Goal: Task Accomplishment & Management: Use online tool/utility

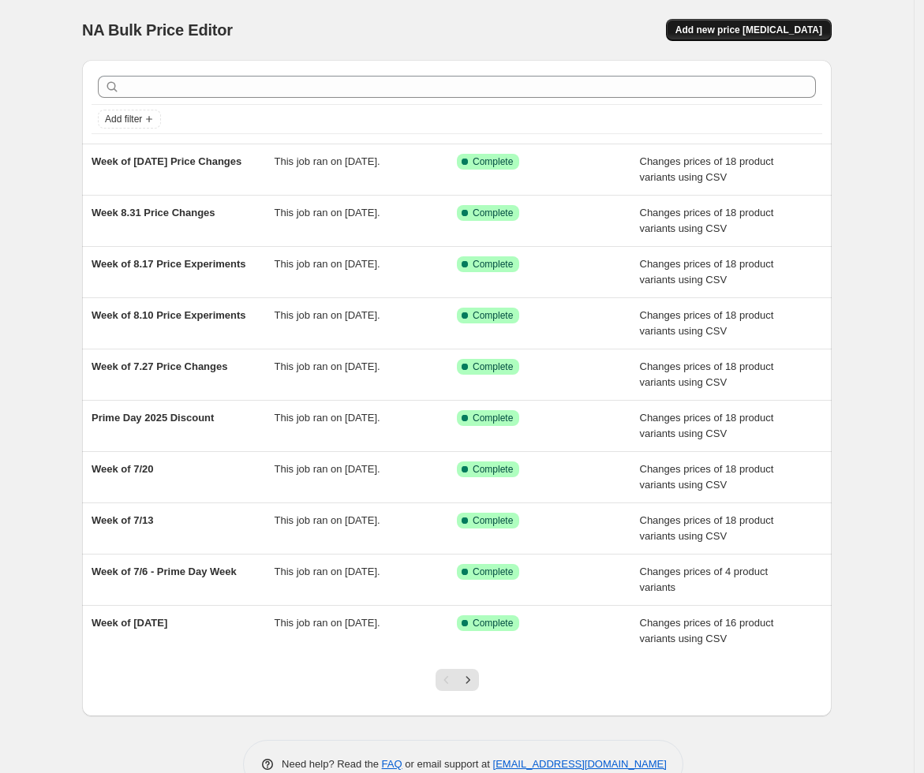
click at [743, 28] on span "Add new price [MEDICAL_DATA]" at bounding box center [749, 30] width 147 height 13
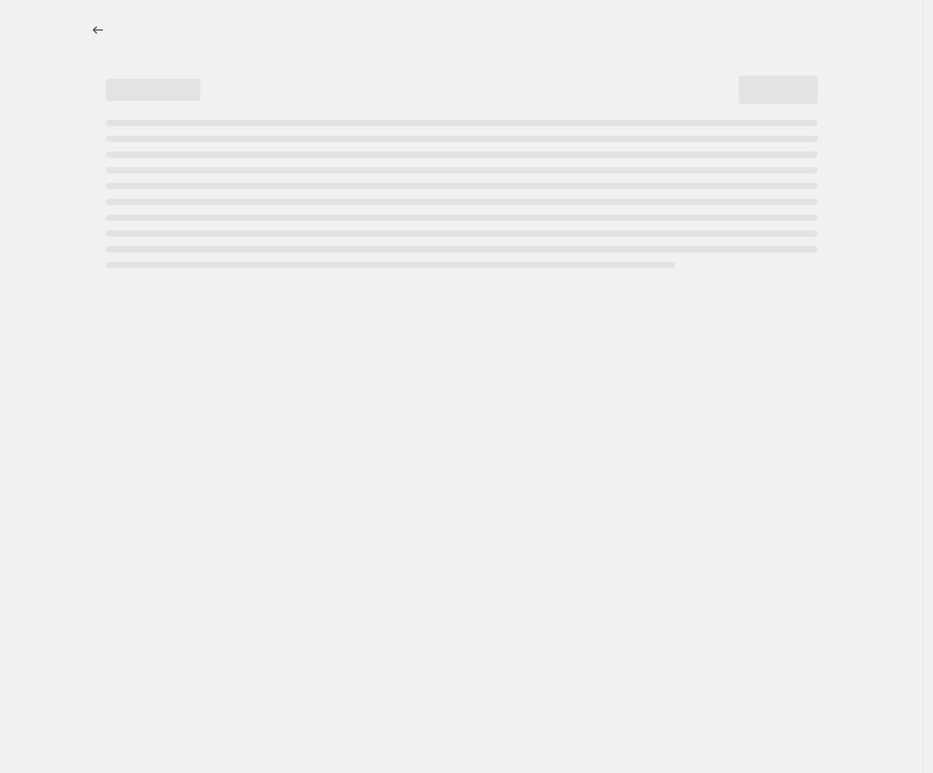
select select "percentage"
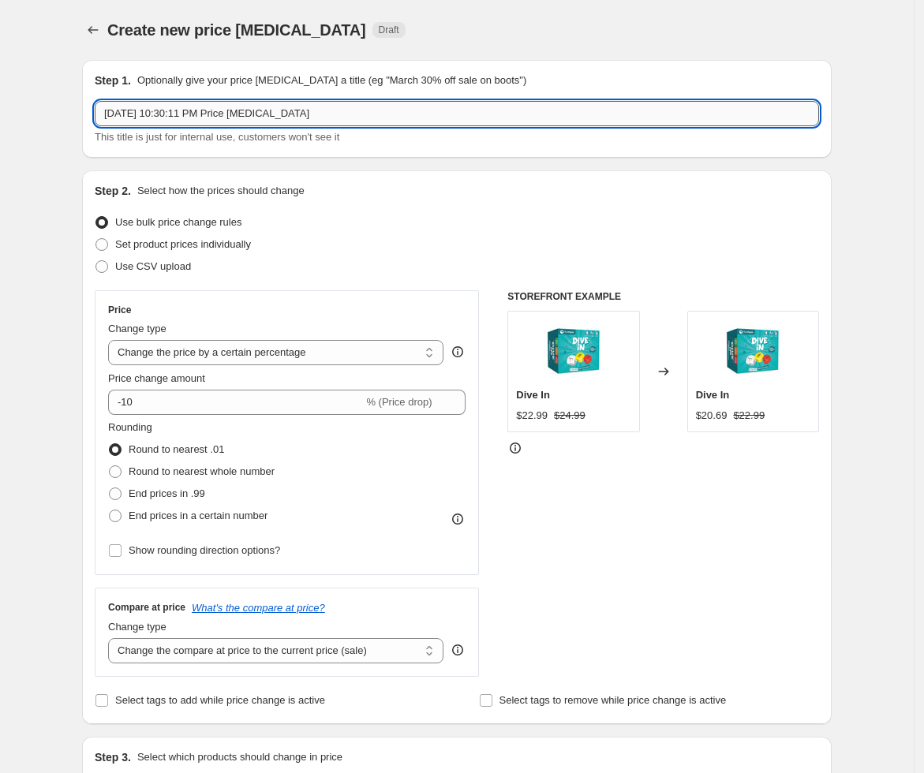
click at [196, 121] on input "[DATE] 10:30:11 PM Price [MEDICAL_DATA]" at bounding box center [457, 113] width 725 height 25
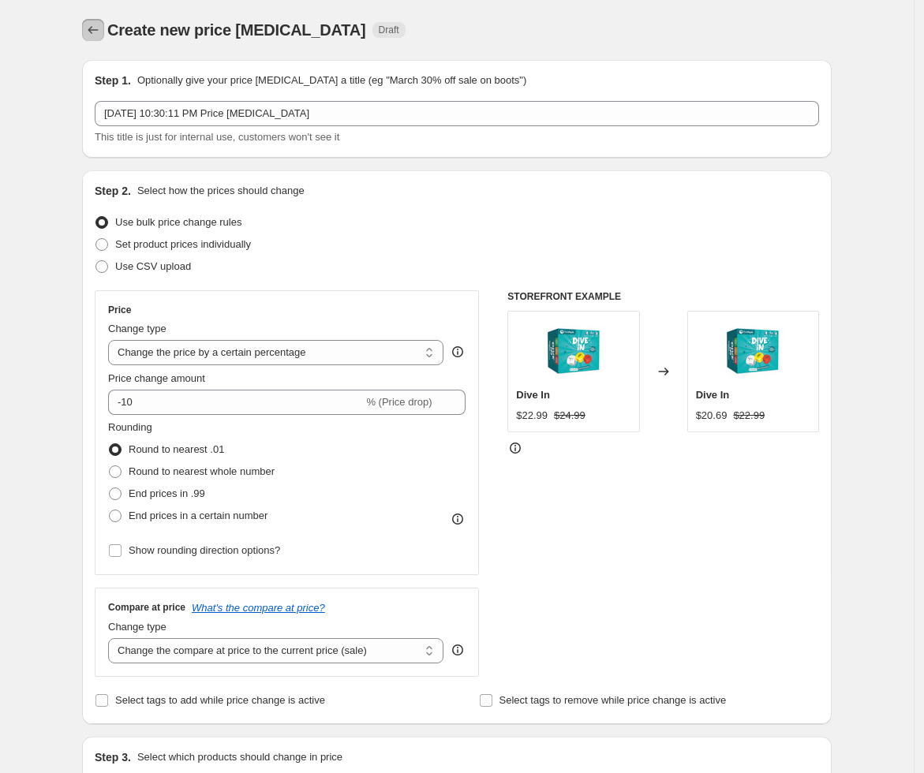
click at [95, 36] on icon "Price change jobs" at bounding box center [93, 30] width 16 height 16
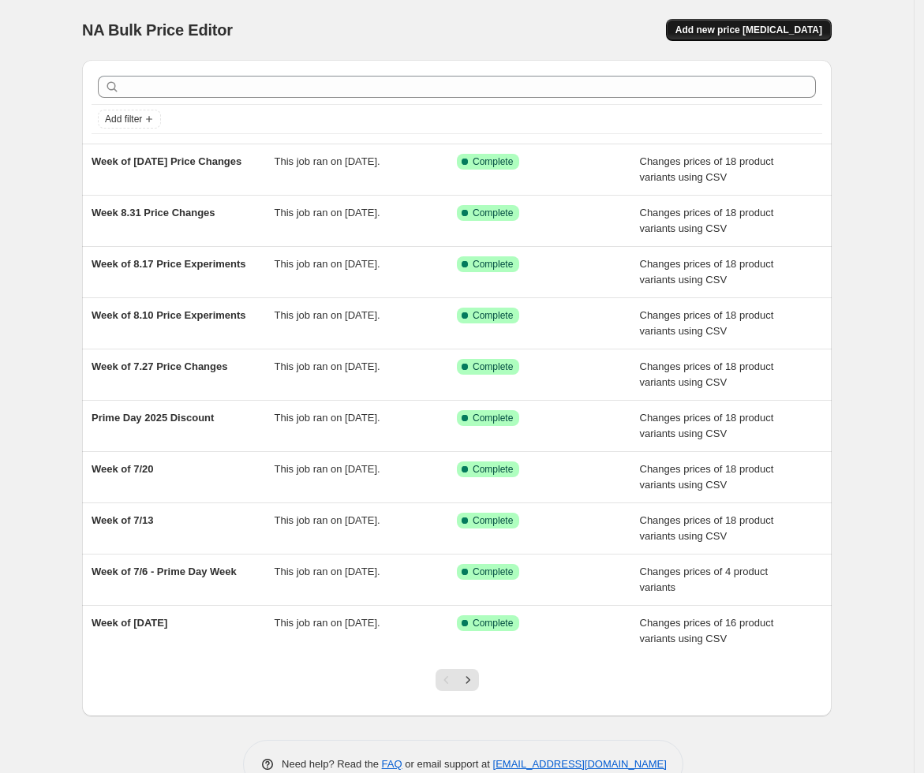
click at [763, 40] on button "Add new price [MEDICAL_DATA]" at bounding box center [749, 30] width 166 height 22
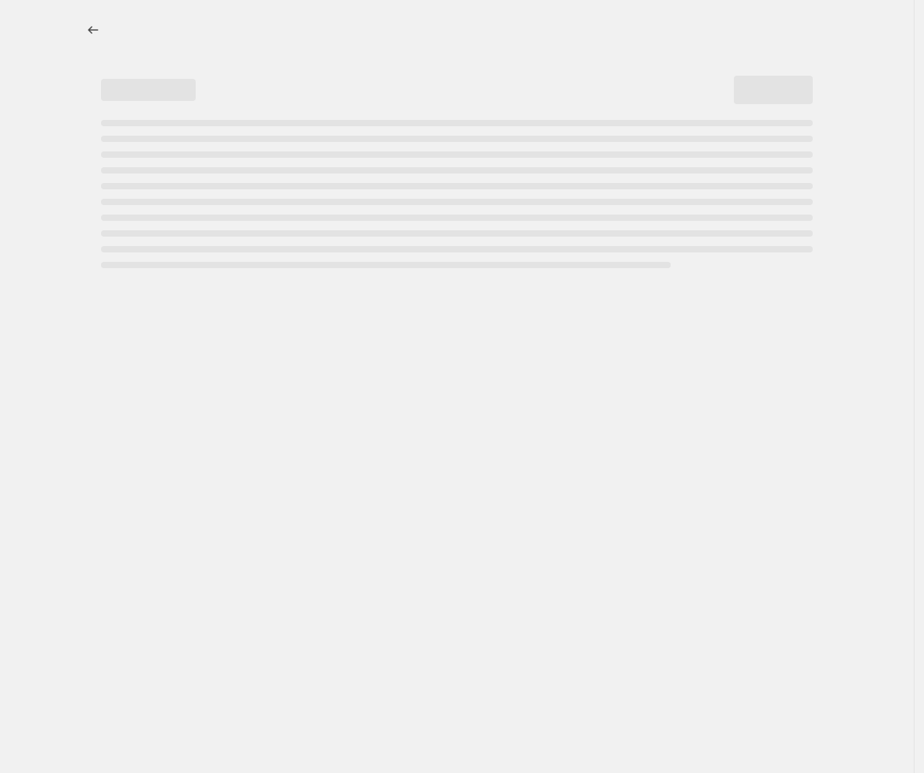
select select "percentage"
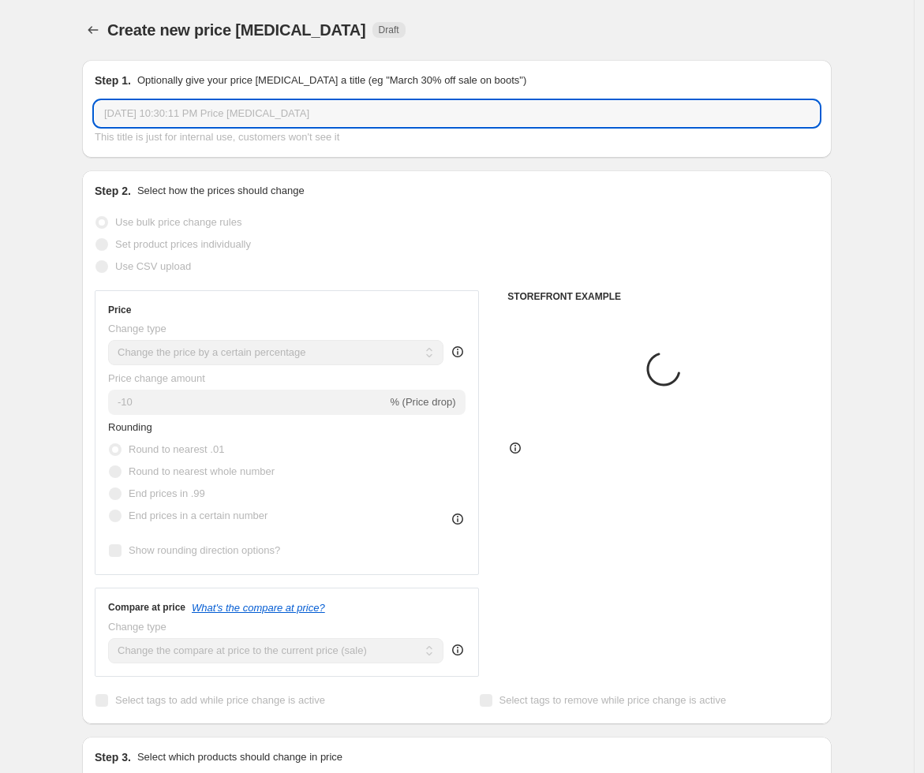
click at [239, 104] on input "[DATE] 10:30:11 PM Price [MEDICAL_DATA]" at bounding box center [457, 113] width 725 height 25
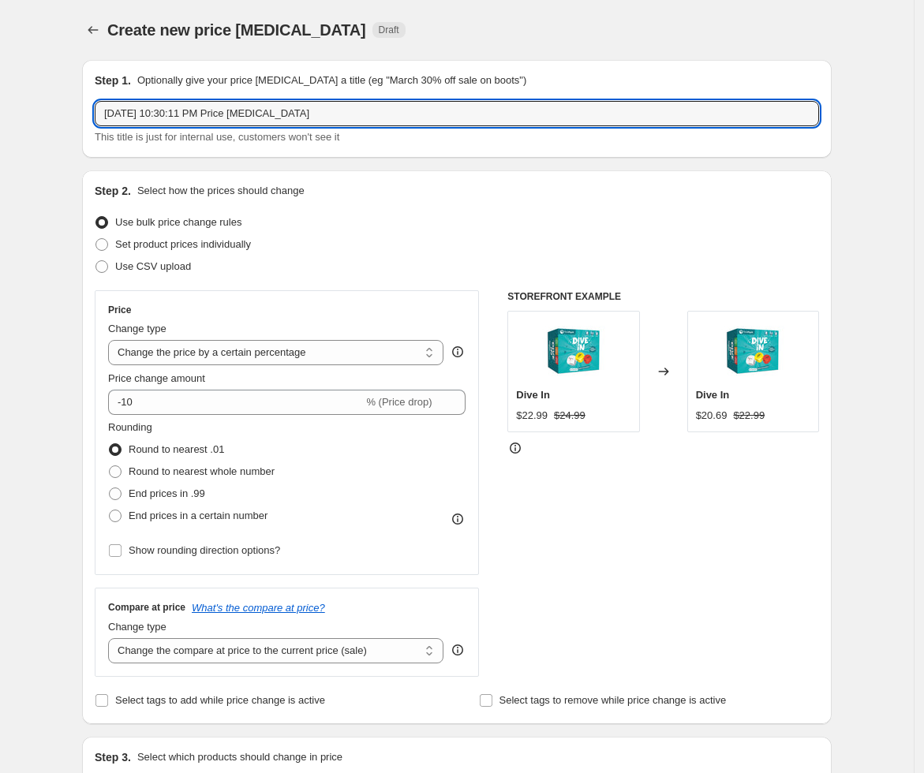
click at [208, 99] on div "Step 1. Optionally give your price [MEDICAL_DATA] a title (eg "March 30% off sa…" at bounding box center [457, 109] width 725 height 73
click at [216, 120] on input "[DATE] 10:30:11 PM Price [MEDICAL_DATA]" at bounding box center [457, 113] width 725 height 25
type input "Week of 9.20 Price Changes"
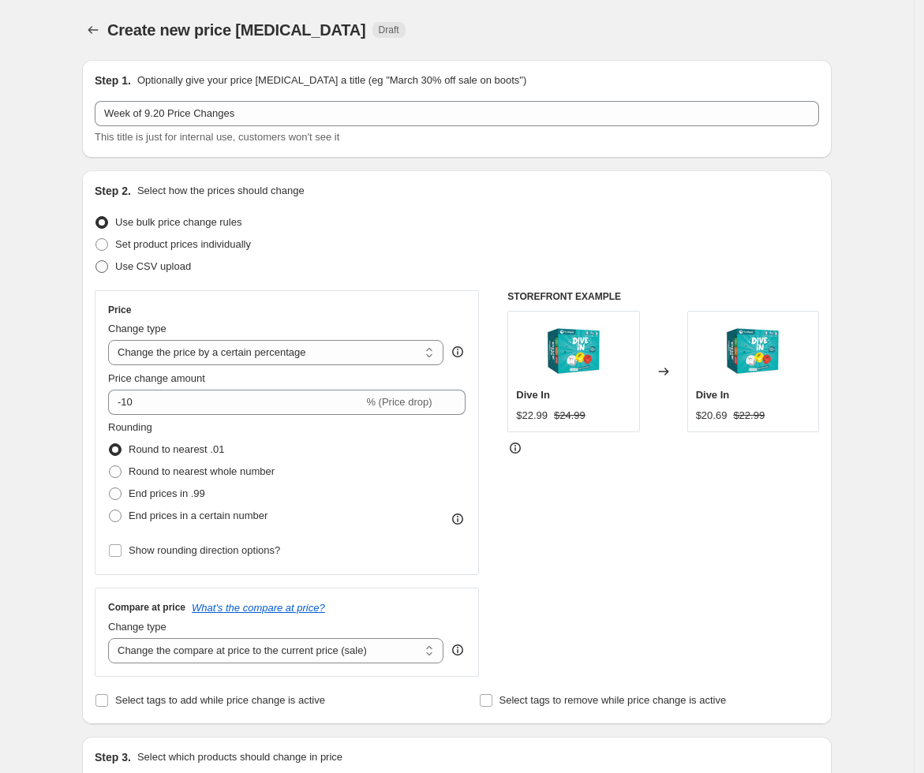
click at [162, 272] on span "Use CSV upload" at bounding box center [153, 266] width 76 height 12
click at [96, 261] on input "Use CSV upload" at bounding box center [96, 260] width 1 height 1
radio input "true"
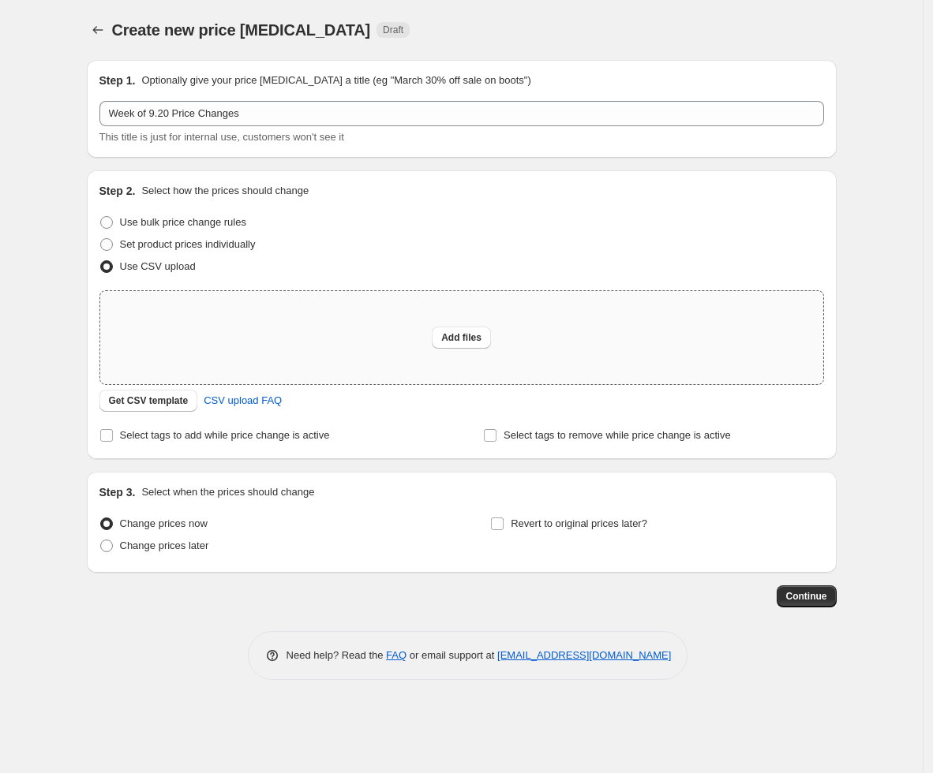
click at [490, 348] on div "Add files" at bounding box center [461, 337] width 723 height 93
type input "C:\fakepath\Price Experiments Week of [DATE].csv"
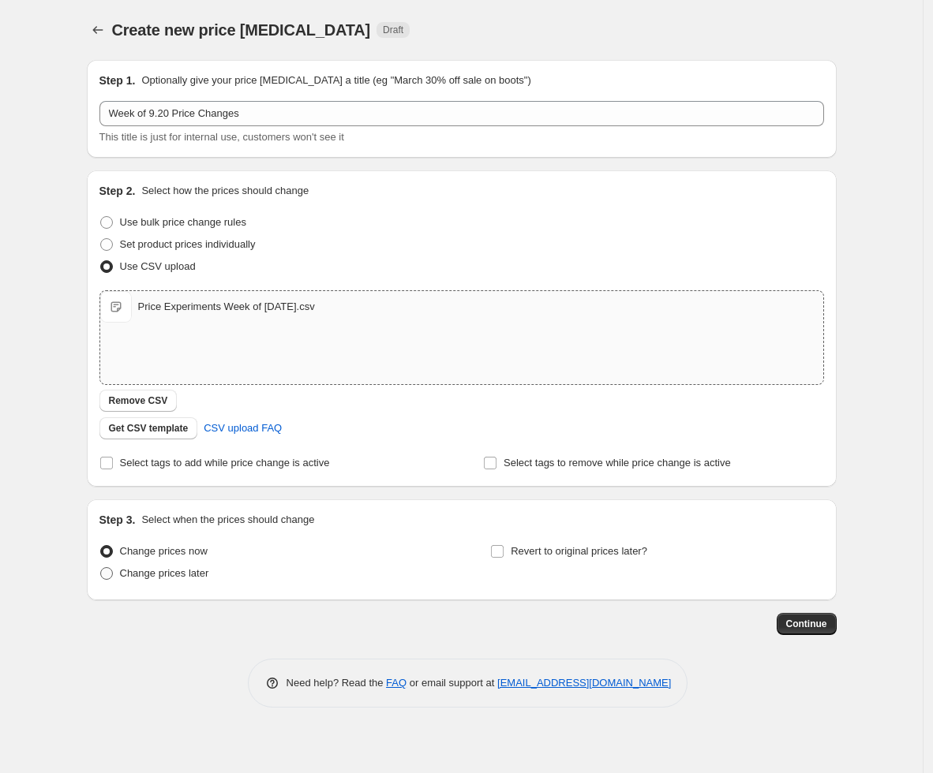
click at [192, 574] on span "Change prices later" at bounding box center [164, 573] width 89 height 12
click at [101, 568] on input "Change prices later" at bounding box center [100, 567] width 1 height 1
radio input "true"
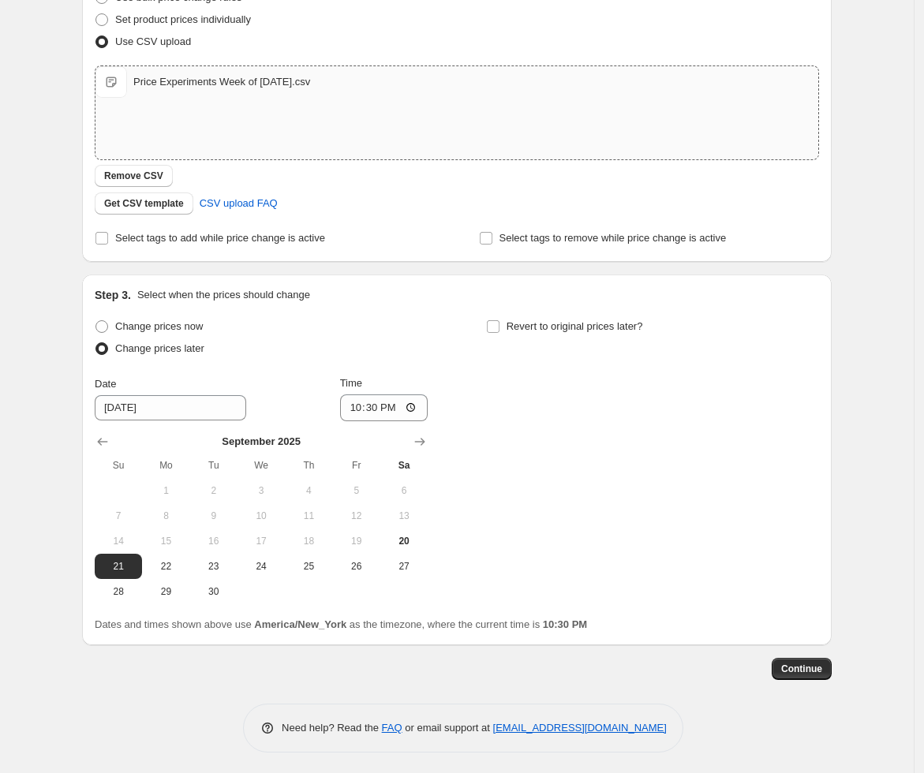
scroll to position [227, 0]
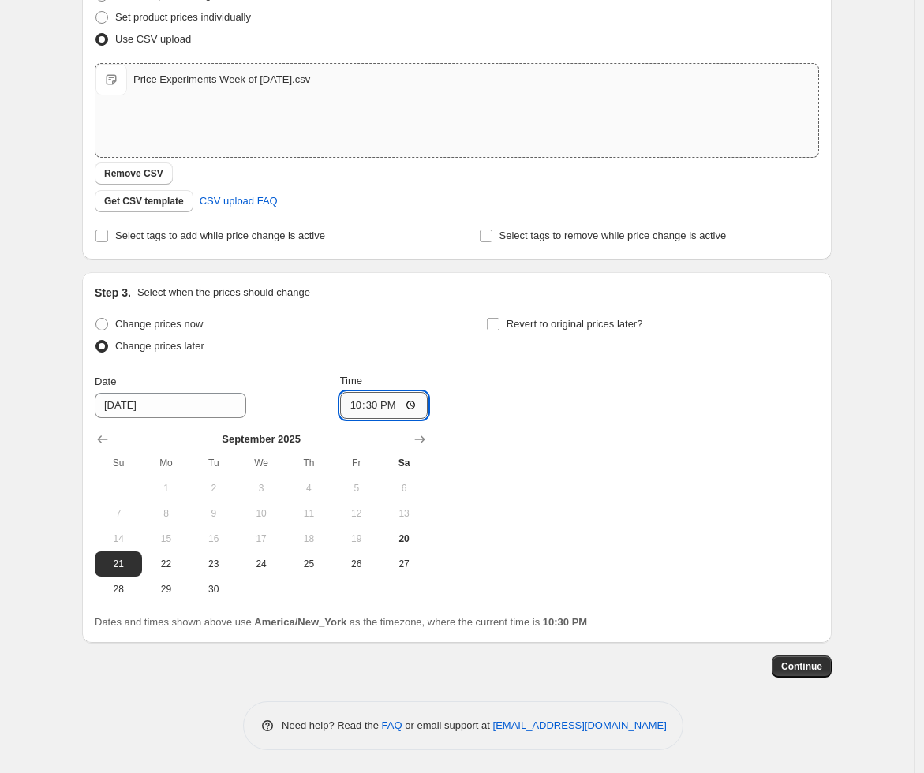
click at [350, 408] on input "22:30" at bounding box center [384, 405] width 88 height 27
type input "00:01"
click at [570, 398] on div "Change prices now Change prices later Date [DATE] Time 00:[DATE] Mo Tu We Th Fr…" at bounding box center [457, 457] width 725 height 289
click at [815, 663] on span "Continue" at bounding box center [801, 667] width 41 height 13
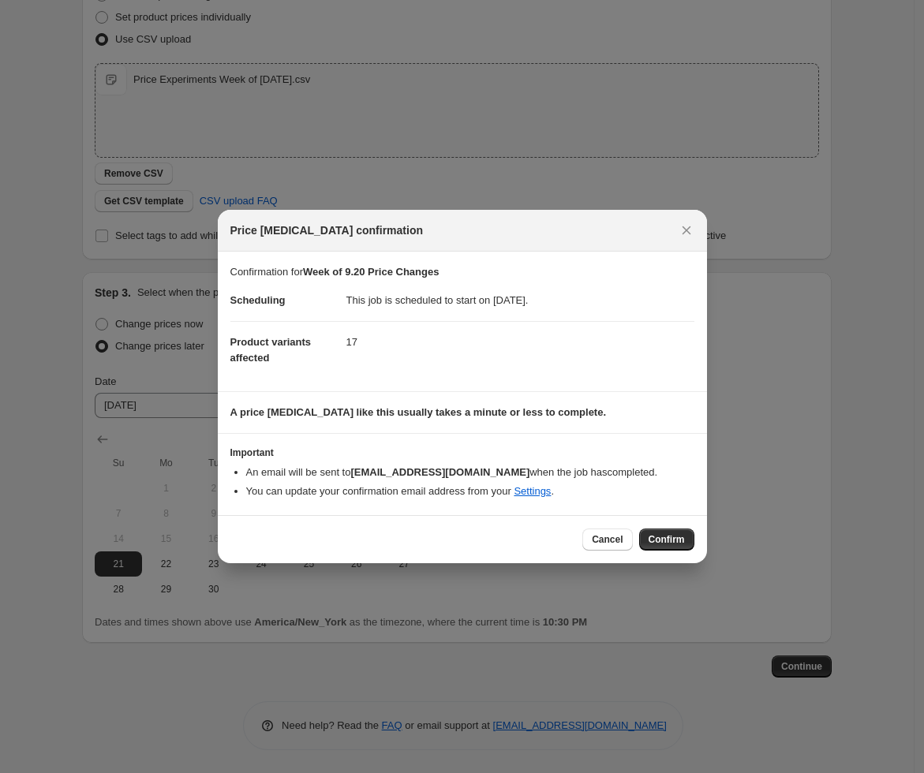
click at [658, 554] on div "Cancel Confirm" at bounding box center [462, 539] width 489 height 48
click at [676, 535] on span "Confirm" at bounding box center [667, 540] width 36 height 13
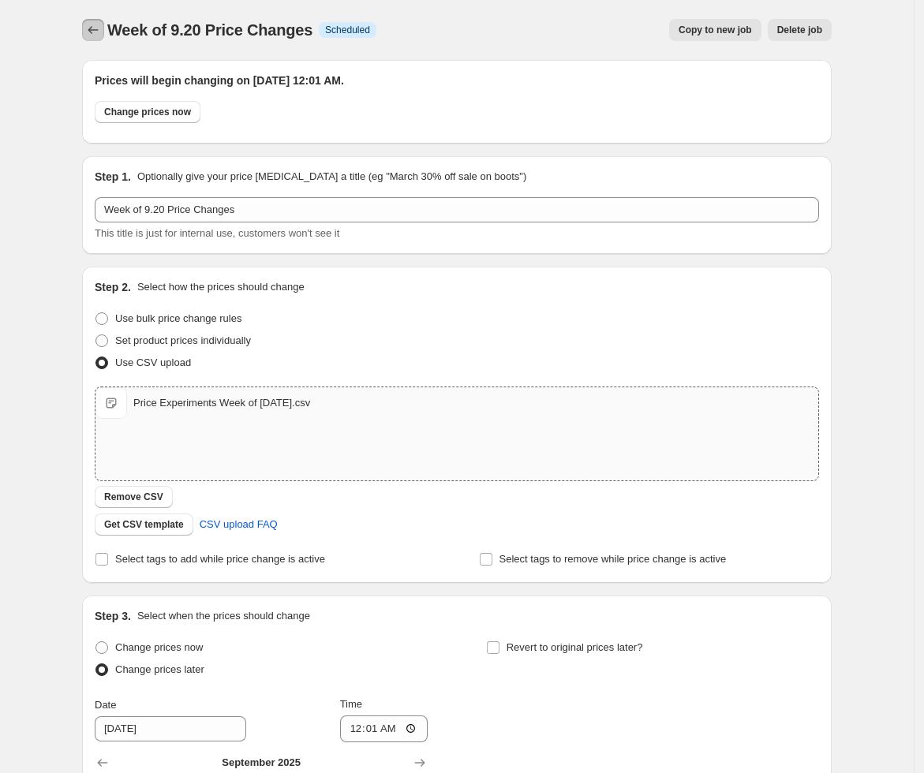
click at [91, 32] on icon "Price change jobs" at bounding box center [93, 30] width 16 height 16
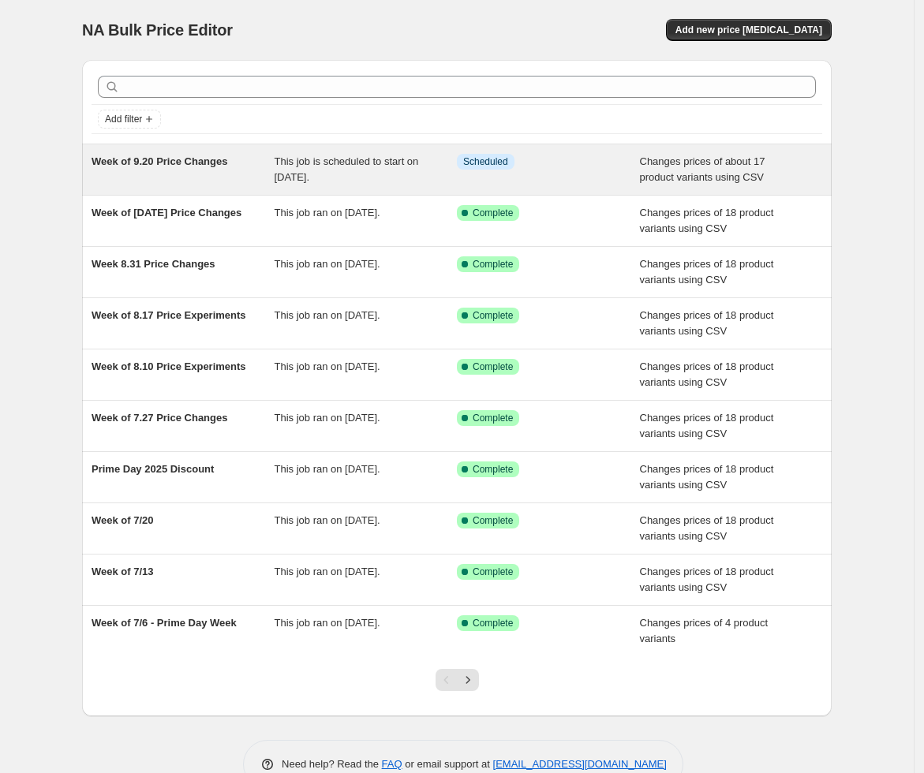
click at [325, 169] on span "This job is scheduled to start on [DATE]." at bounding box center [347, 169] width 144 height 28
